Goal: Information Seeking & Learning: Learn about a topic

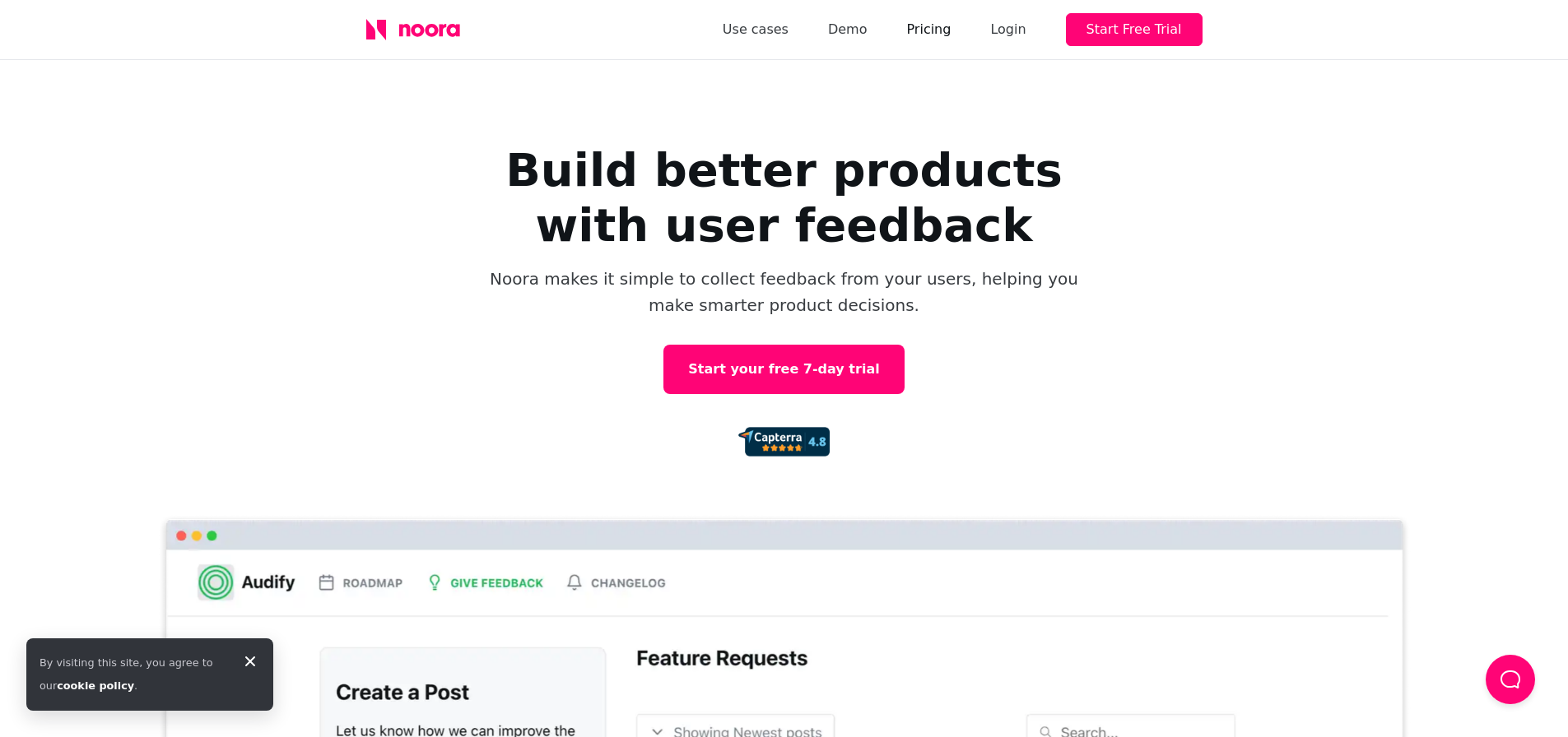
click at [950, 27] on link "Pricing" at bounding box center [928, 30] width 45 height 23
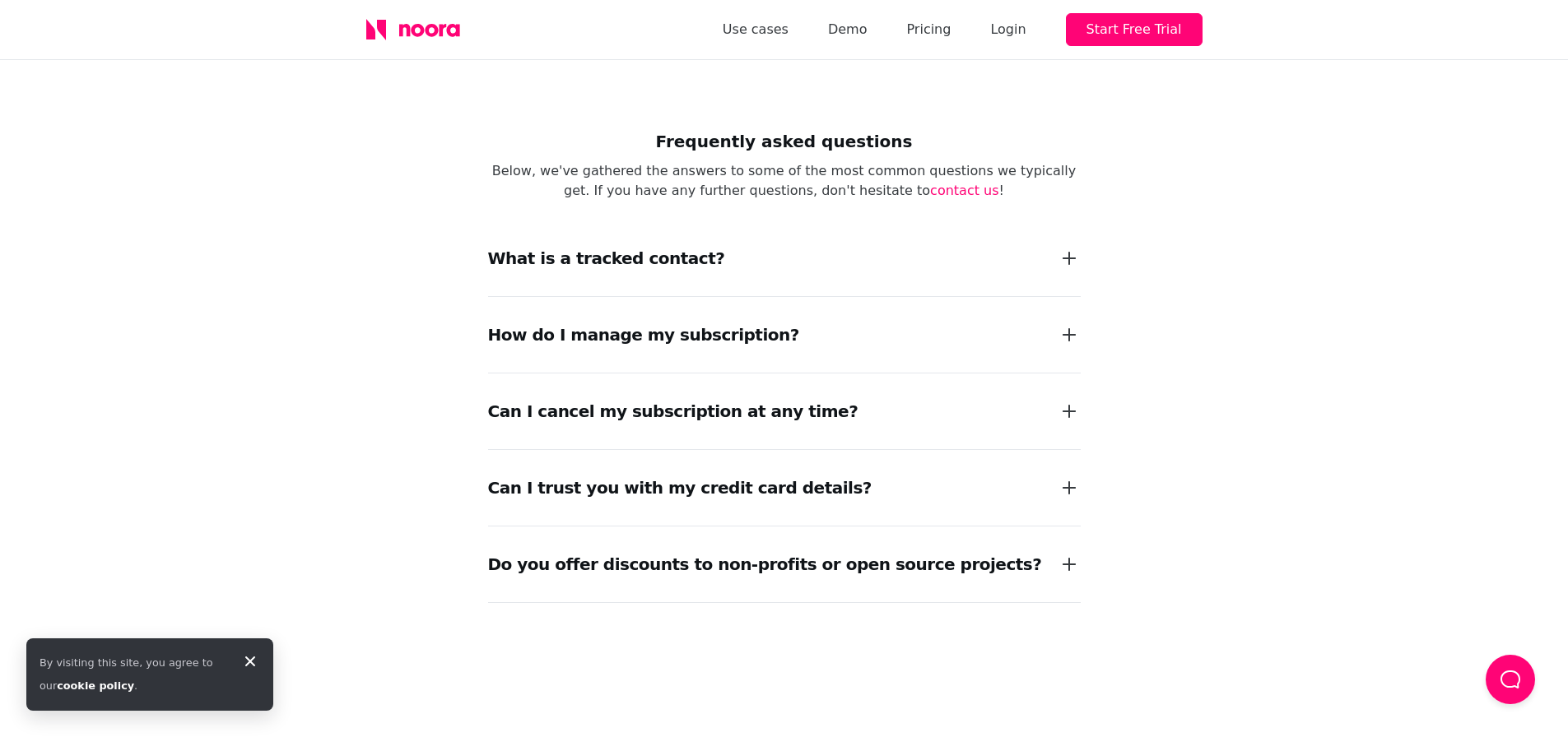
scroll to position [1810, 0]
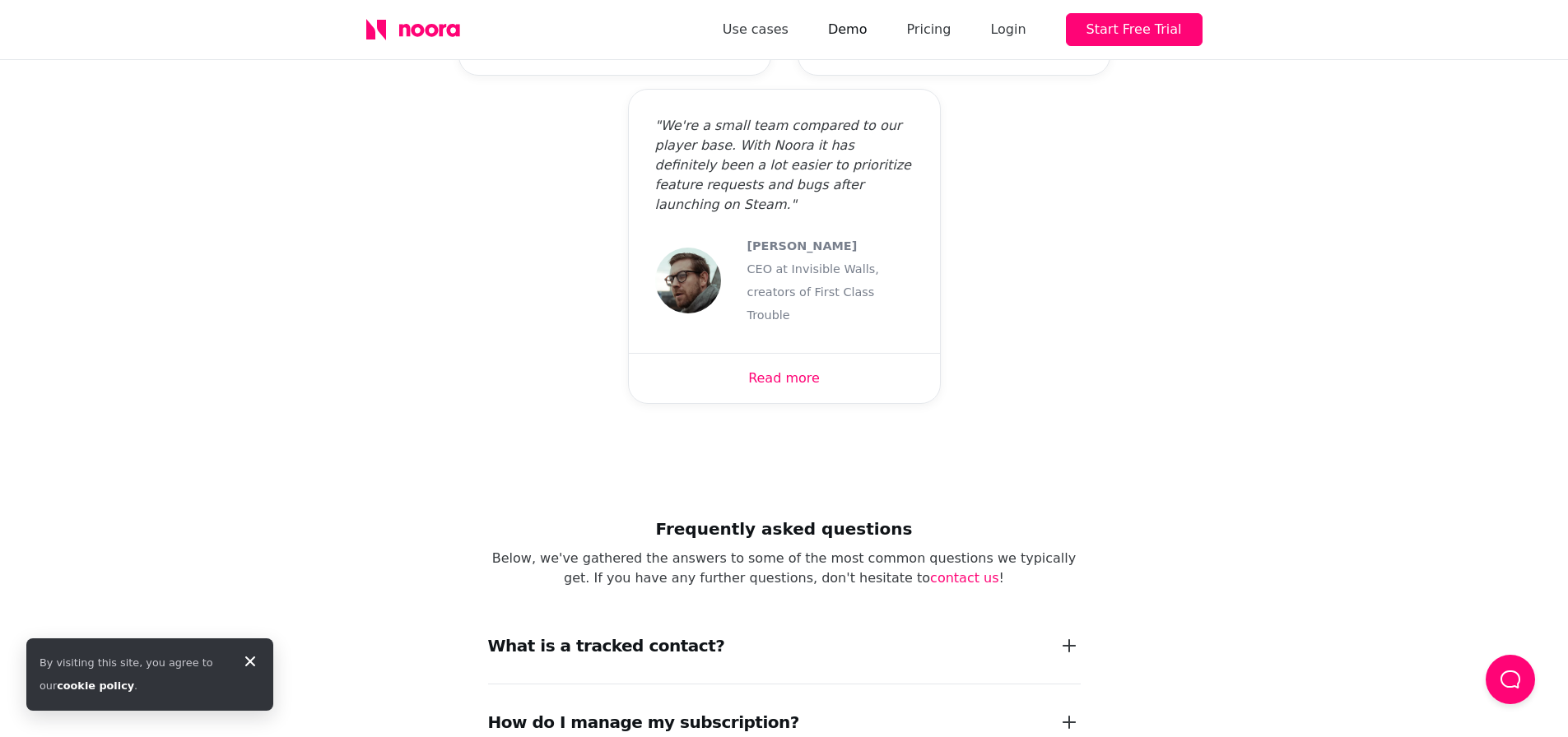
click at [865, 25] on link "Demo" at bounding box center [848, 30] width 40 height 23
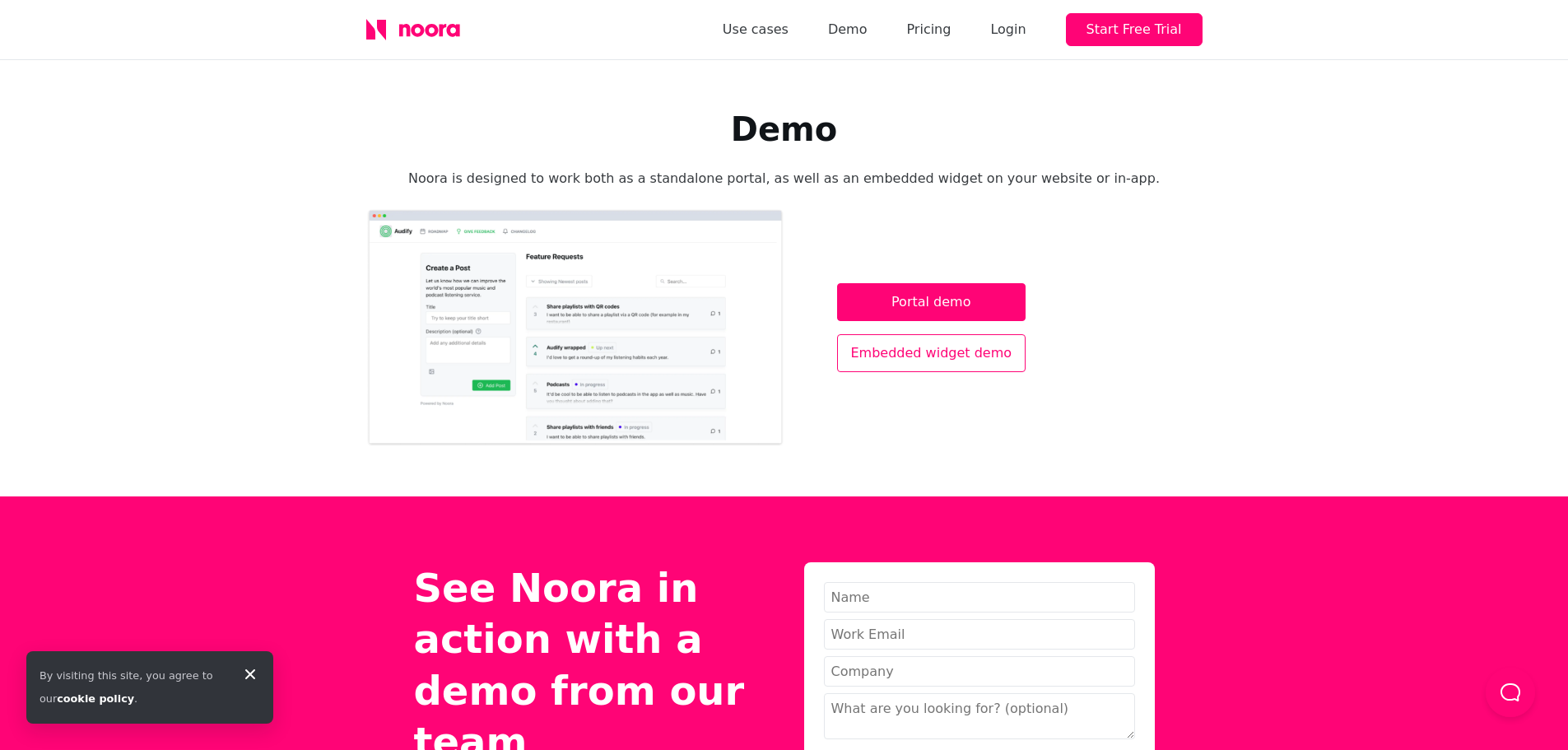
click at [945, 348] on link "Embedded widget demo" at bounding box center [931, 353] width 189 height 38
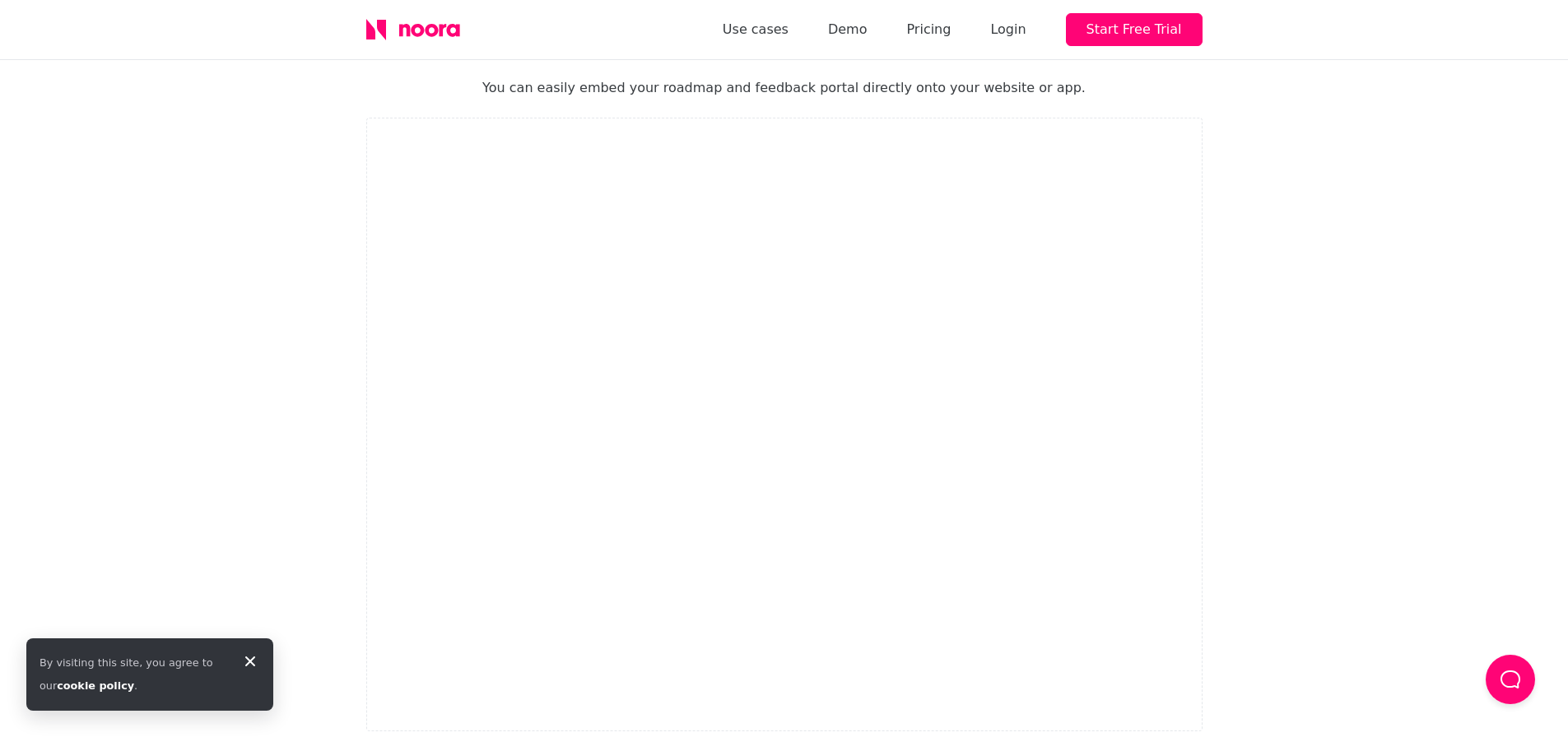
scroll to position [128, 0]
click at [867, 35] on link "Demo" at bounding box center [848, 30] width 40 height 23
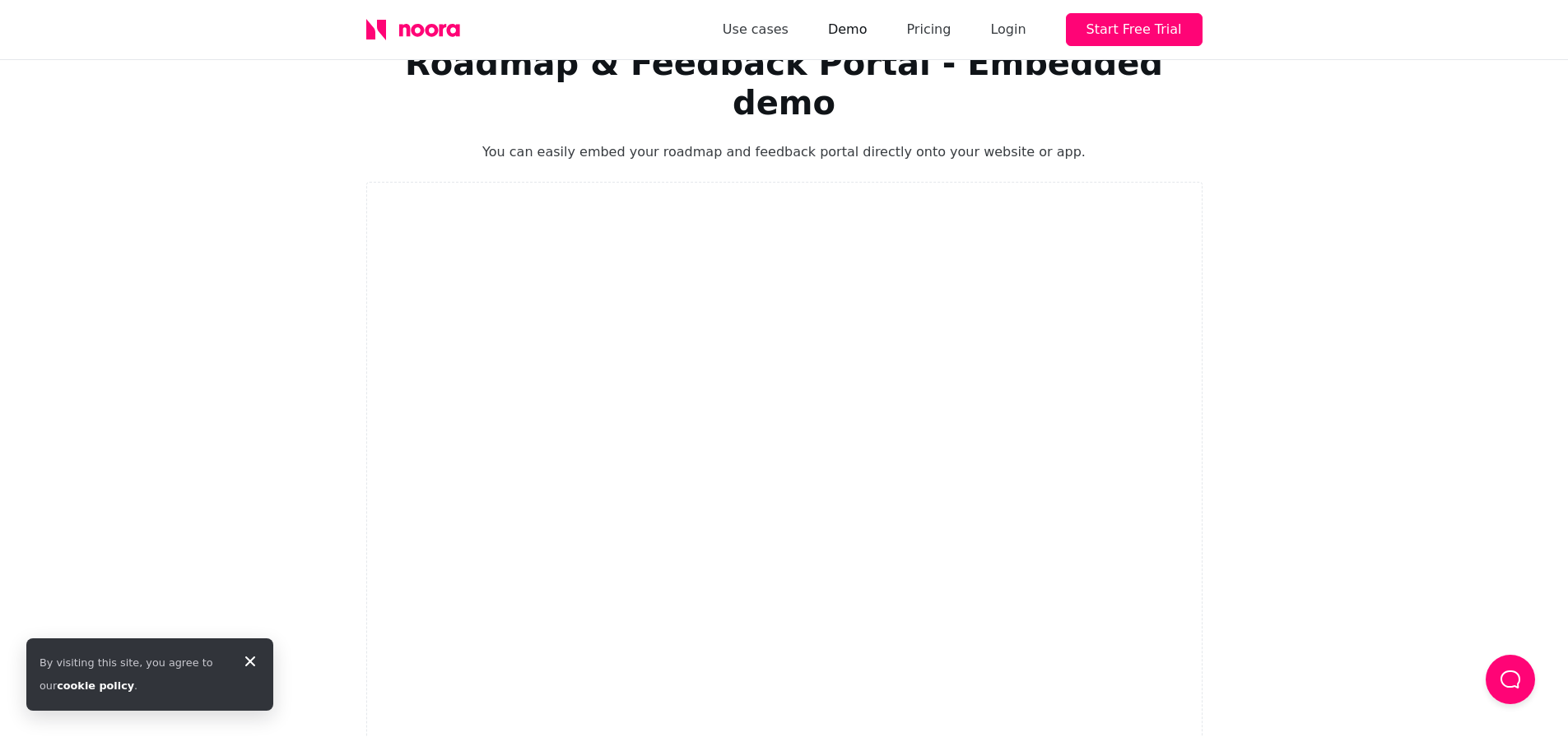
scroll to position [53, 0]
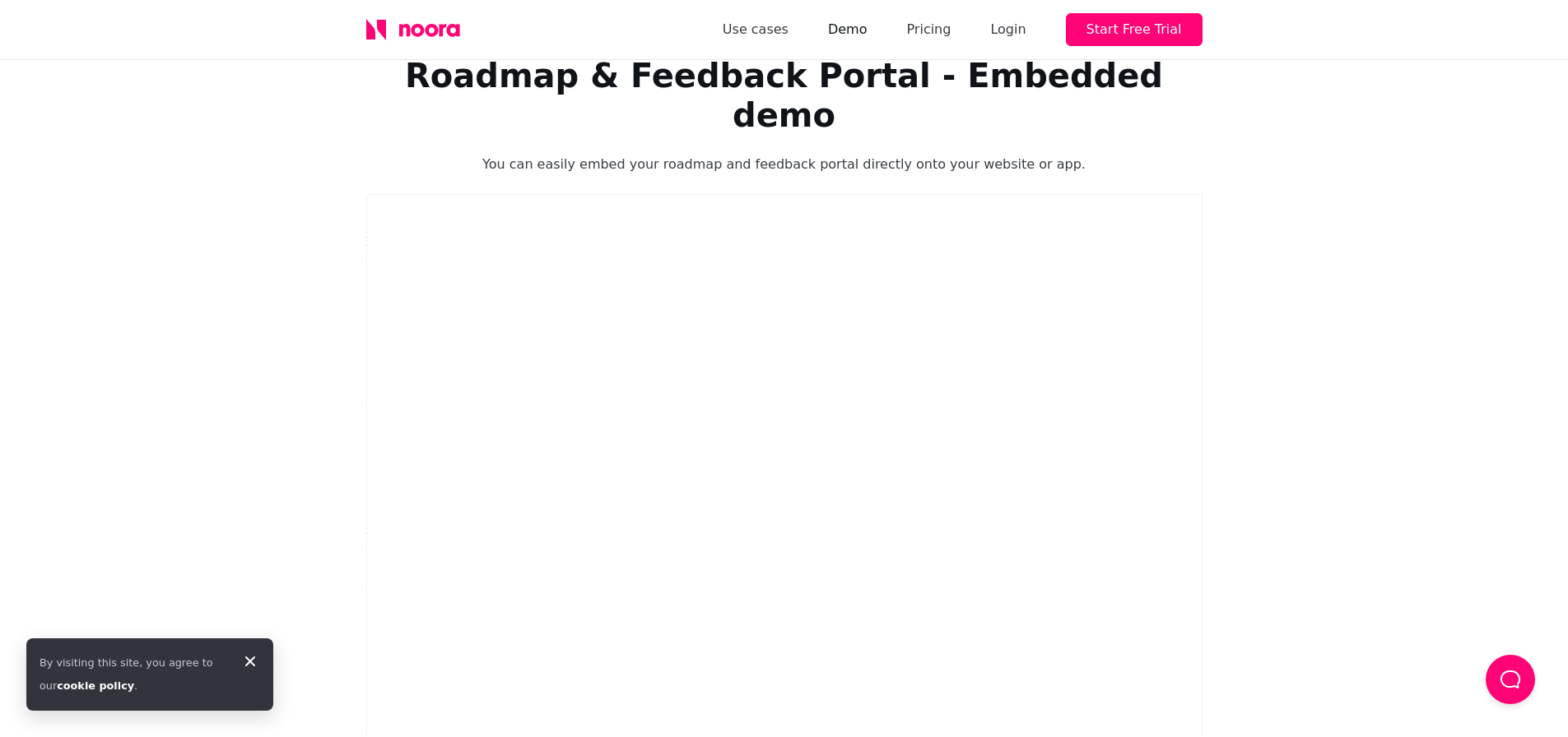
drag, startPoint x: 864, startPoint y: 31, endPoint x: 694, endPoint y: 8, distance: 171.5
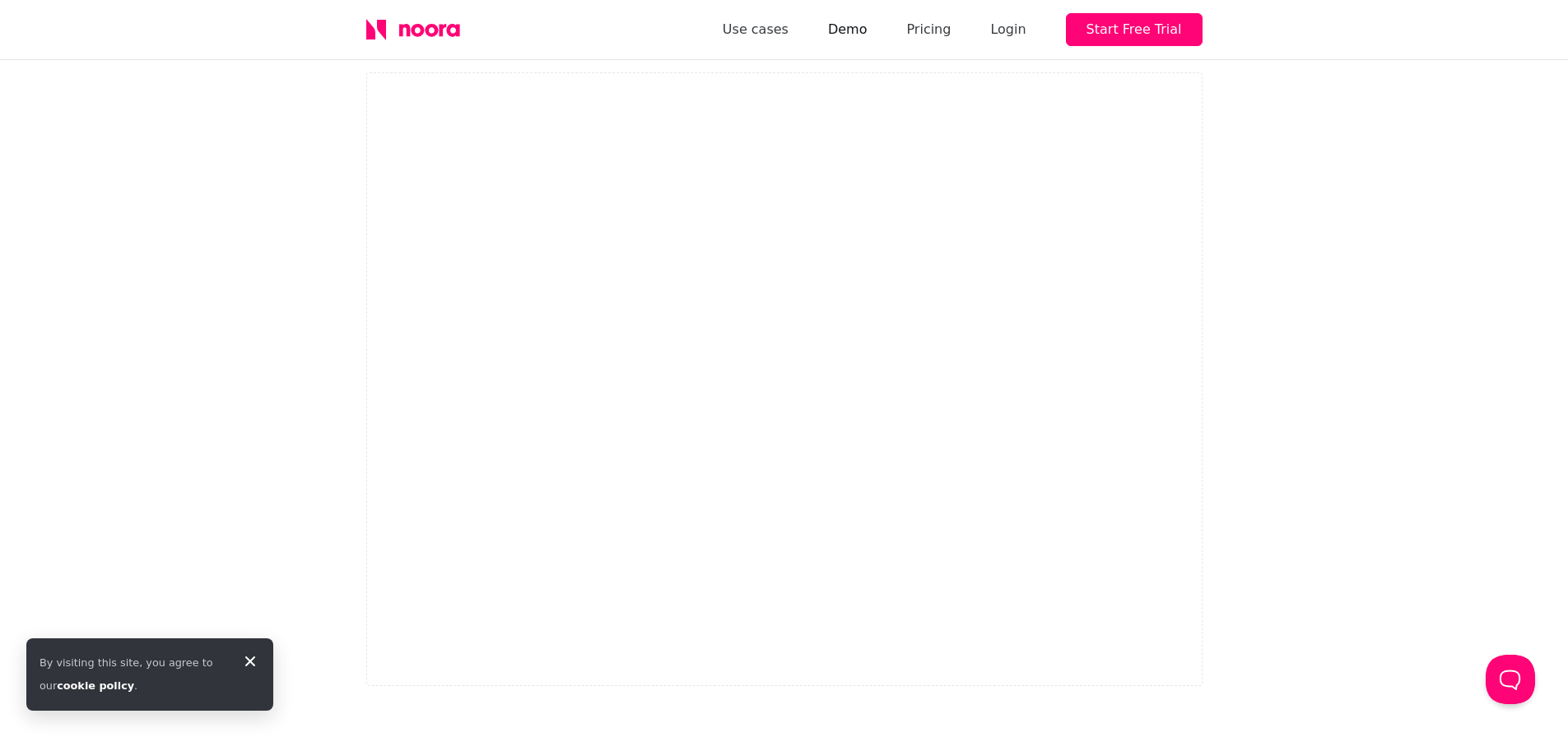
scroll to position [329, 0]
click at [1269, 340] on div "Roadmap & Feedback Portal - Embedded demo You can easily embed your roadmap and…" at bounding box center [784, 156] width 1568 height 850
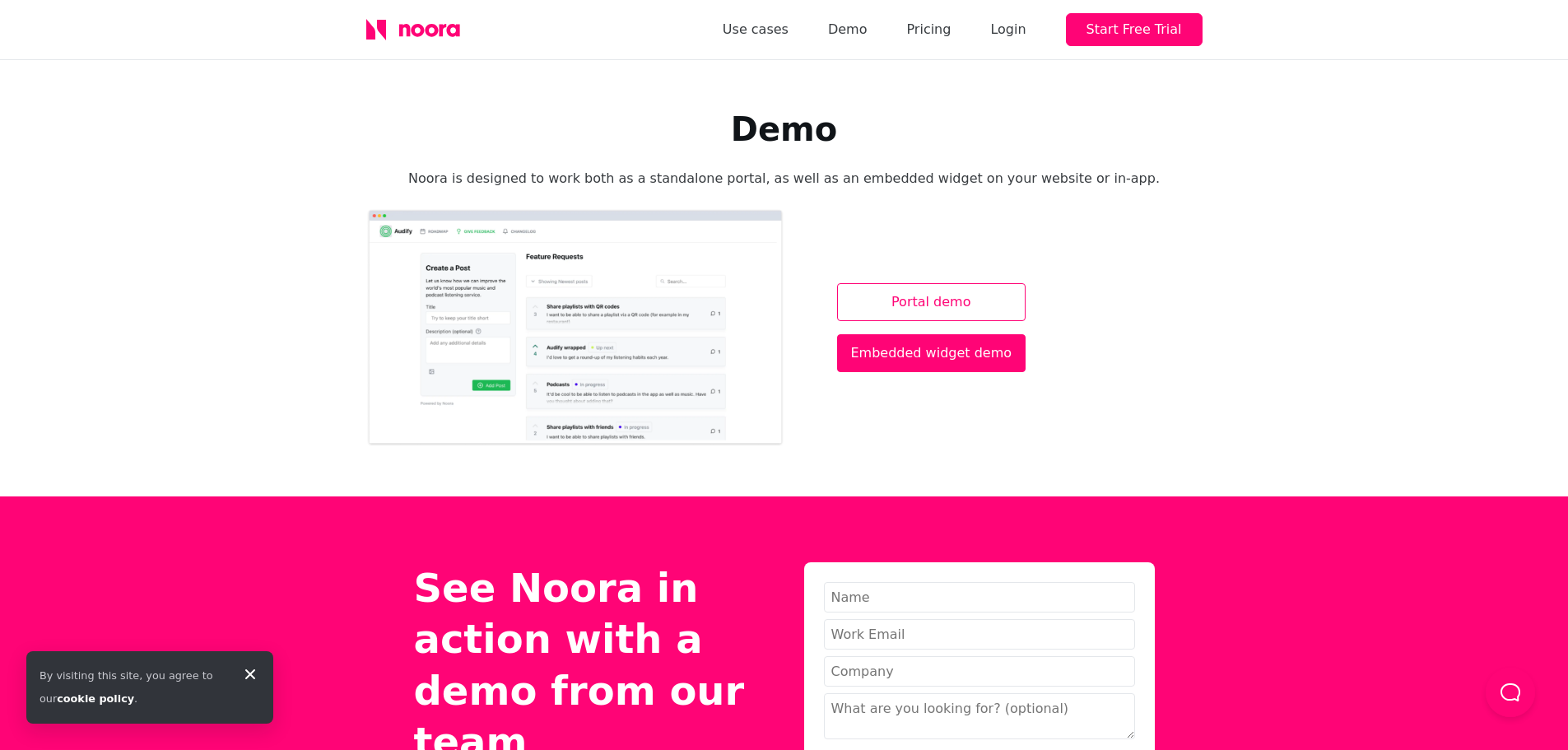
click at [916, 297] on link "Portal demo" at bounding box center [931, 302] width 189 height 38
click at [933, 305] on link "Portal demo" at bounding box center [931, 302] width 189 height 38
